Goal: Task Accomplishment & Management: Manage account settings

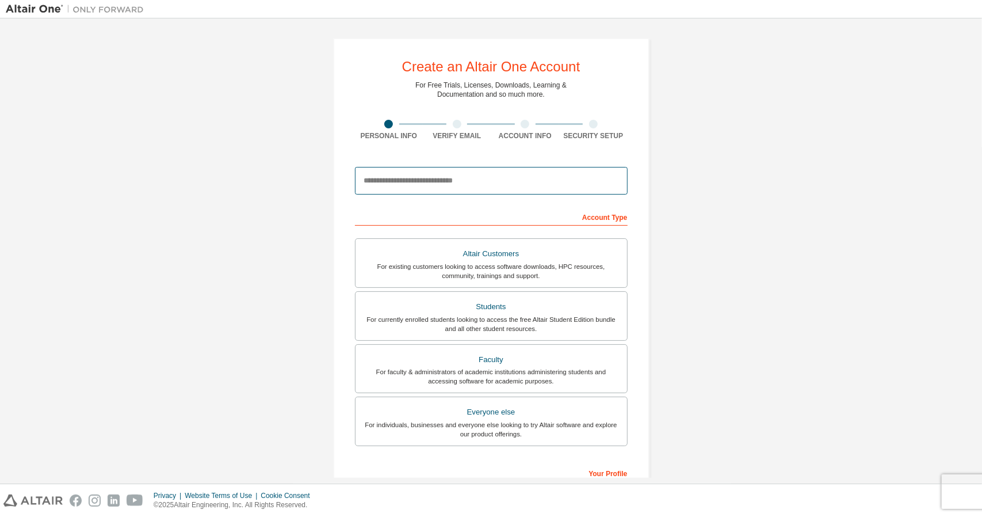
click at [399, 171] on input "email" at bounding box center [491, 181] width 273 height 28
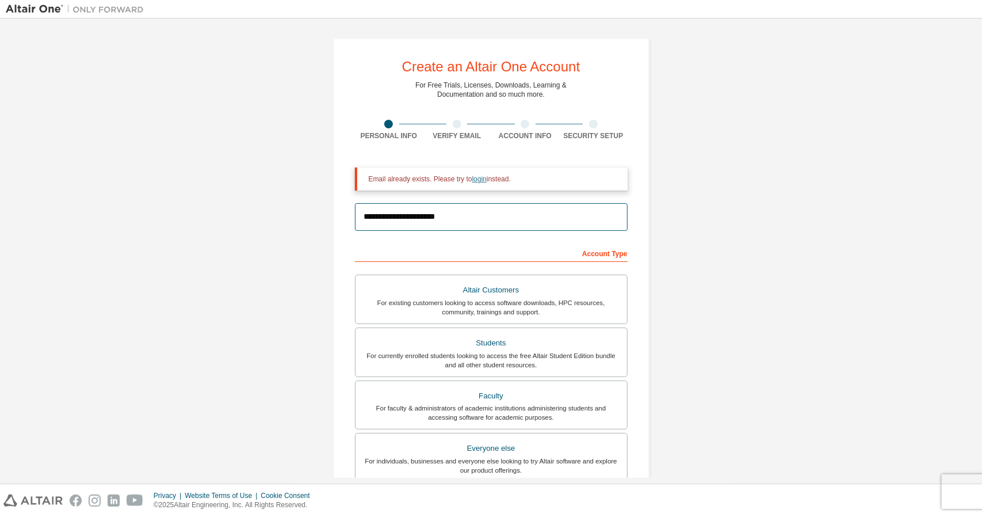
type input "**********"
click at [472, 180] on link "login" at bounding box center [479, 179] width 14 height 8
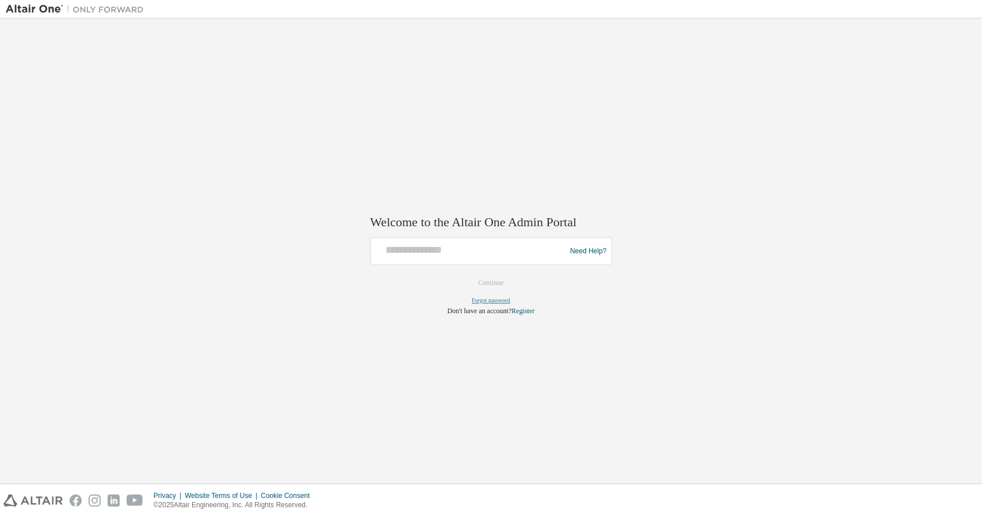
click at [494, 299] on link "Forgot password" at bounding box center [491, 300] width 39 height 6
